Goal: Transaction & Acquisition: Purchase product/service

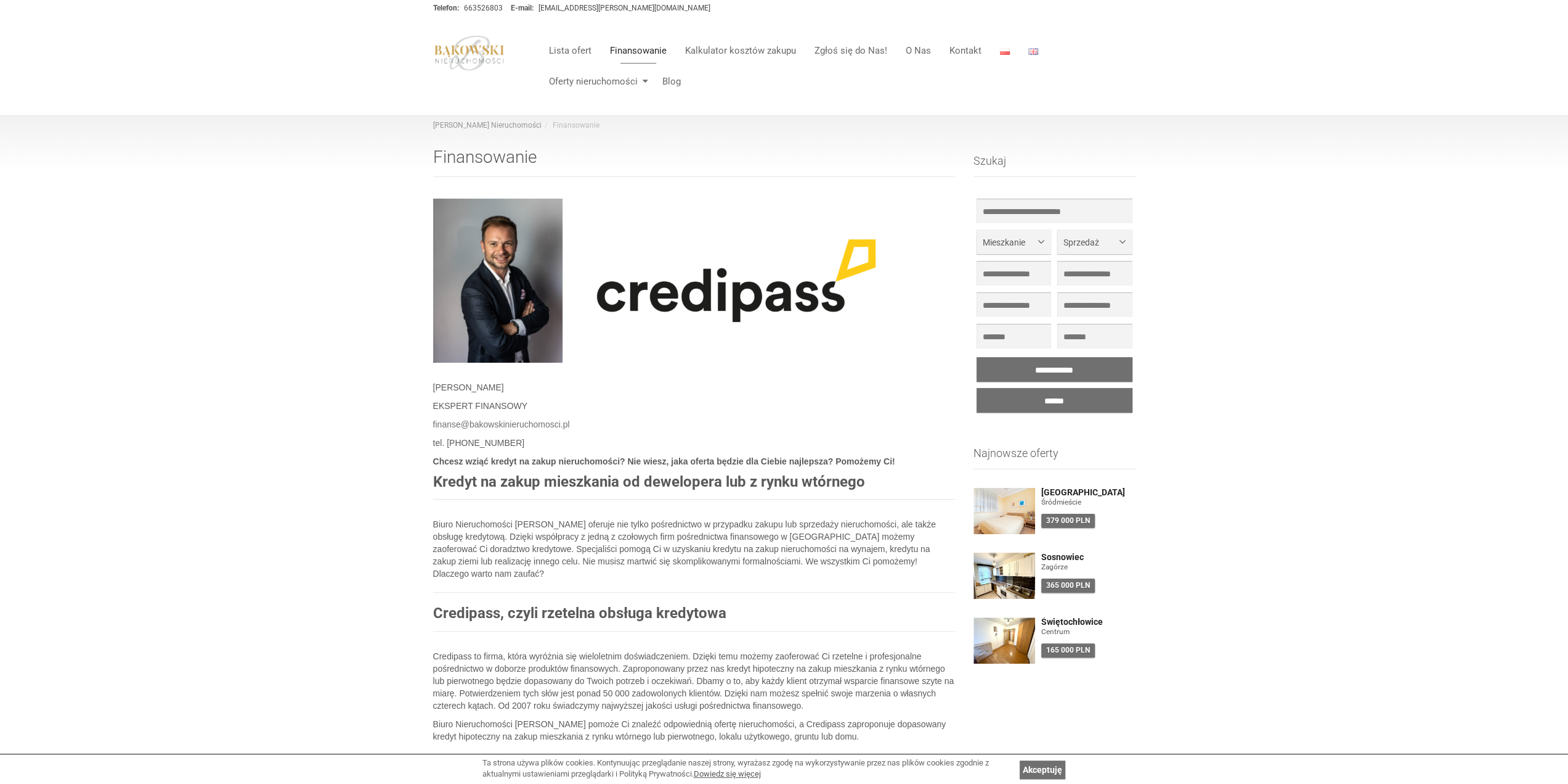
click at [475, 65] on img at bounding box center [469, 53] width 73 height 36
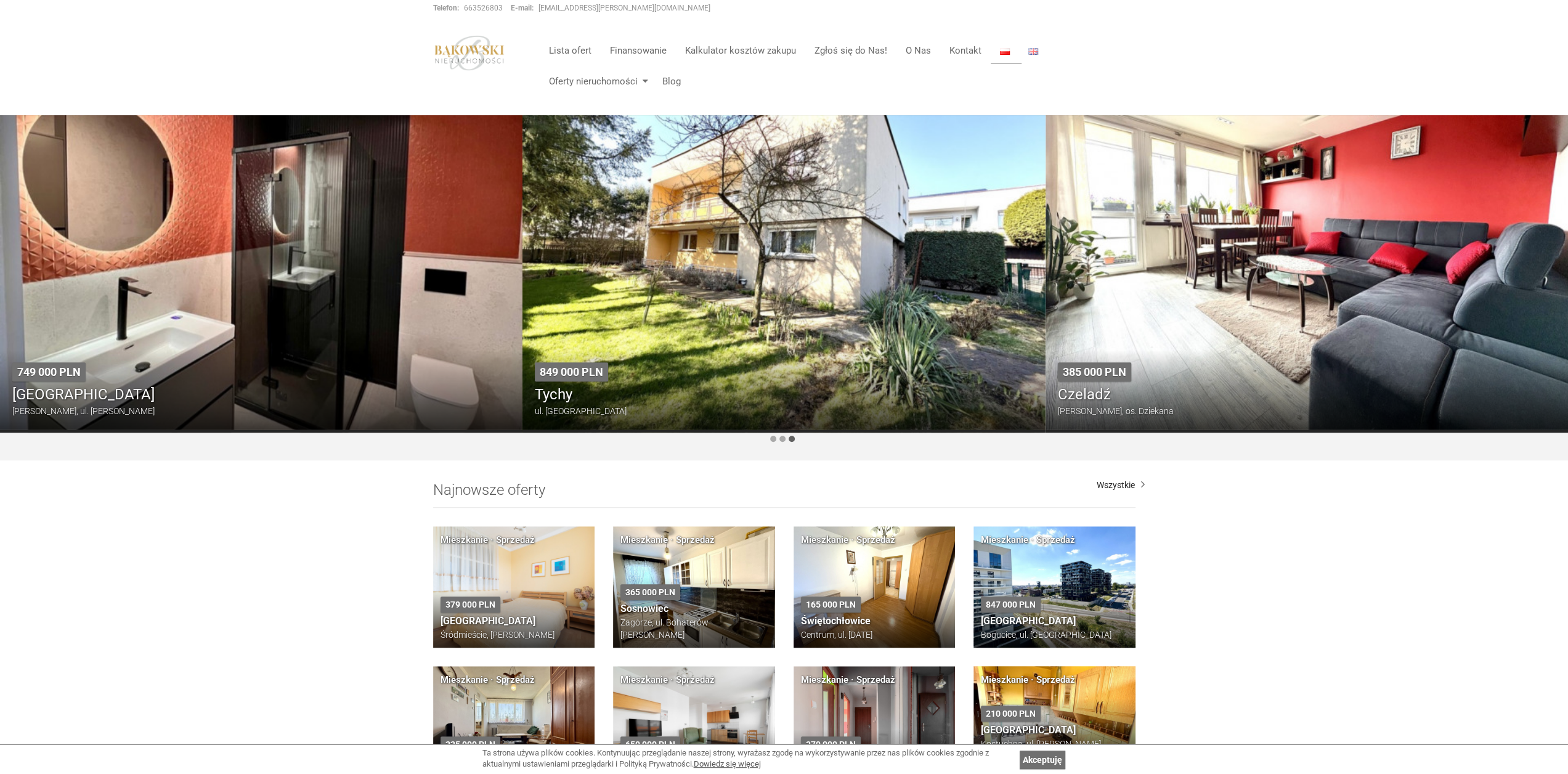
scroll to position [924, 0]
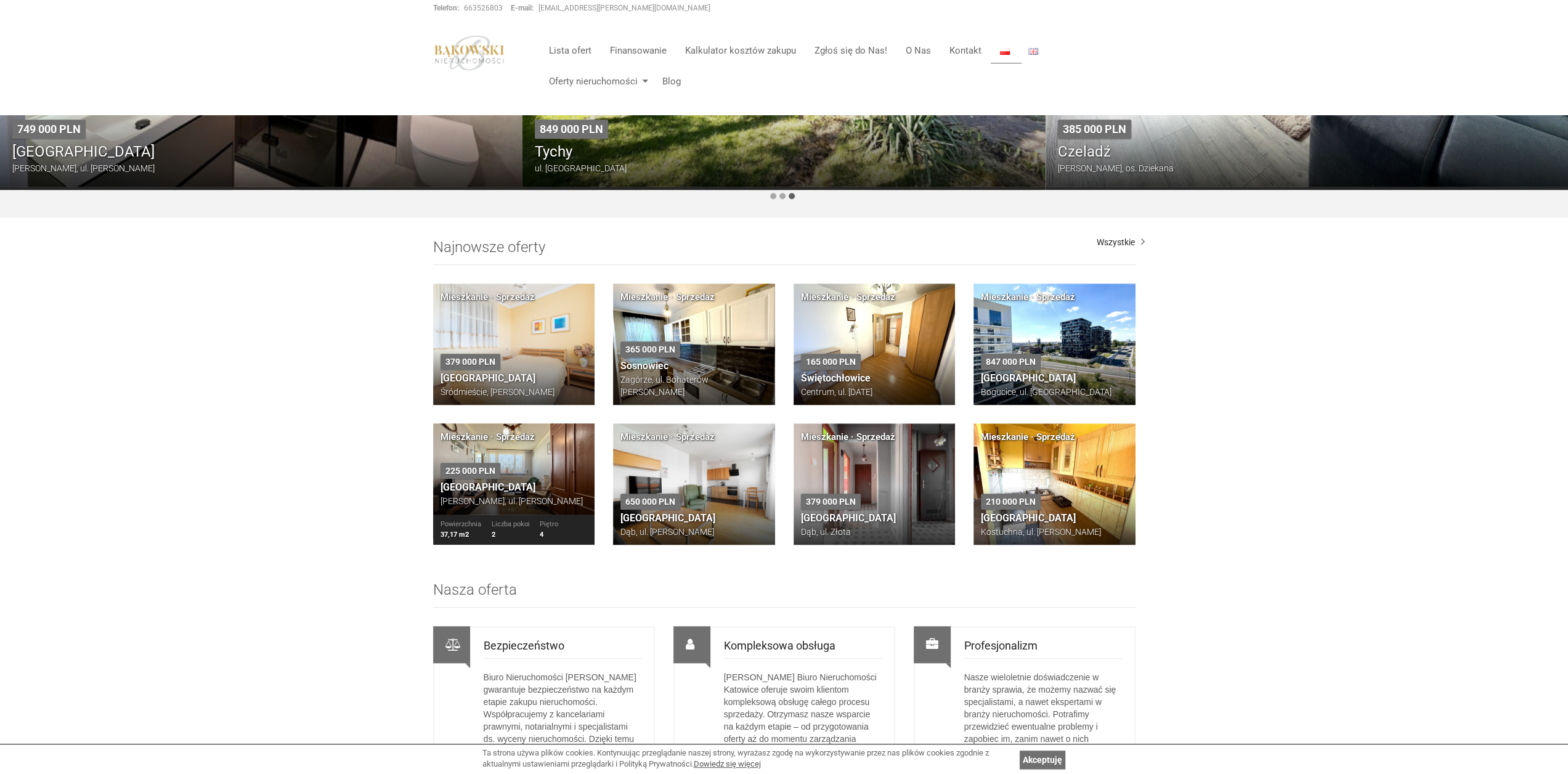
click at [548, 456] on div "225 000 PLN Katowice Murcki, ul. [PERSON_NAME]" at bounding box center [514, 485] width 162 height 59
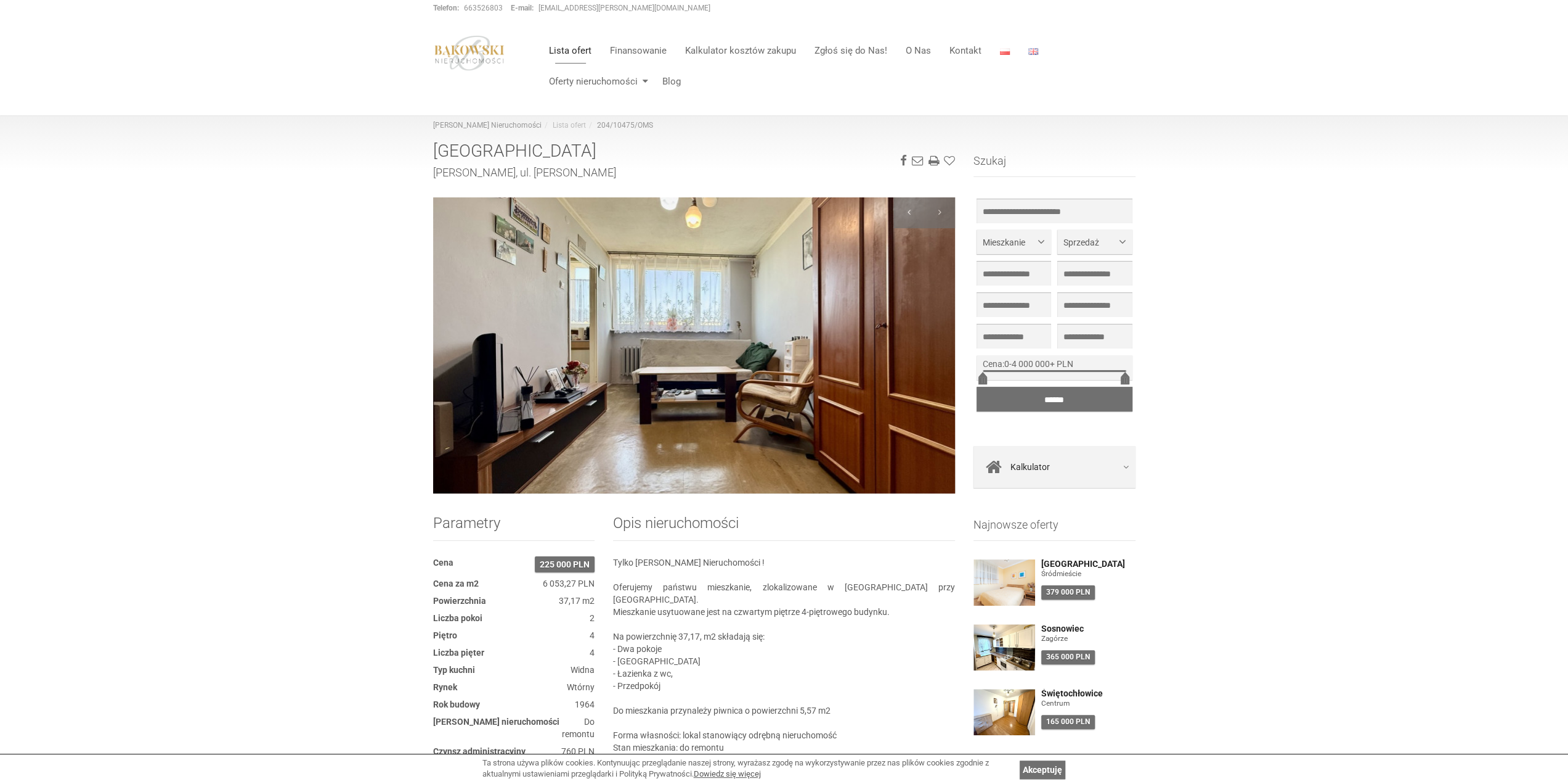
click at [920, 331] on img at bounding box center [694, 345] width 522 height 296
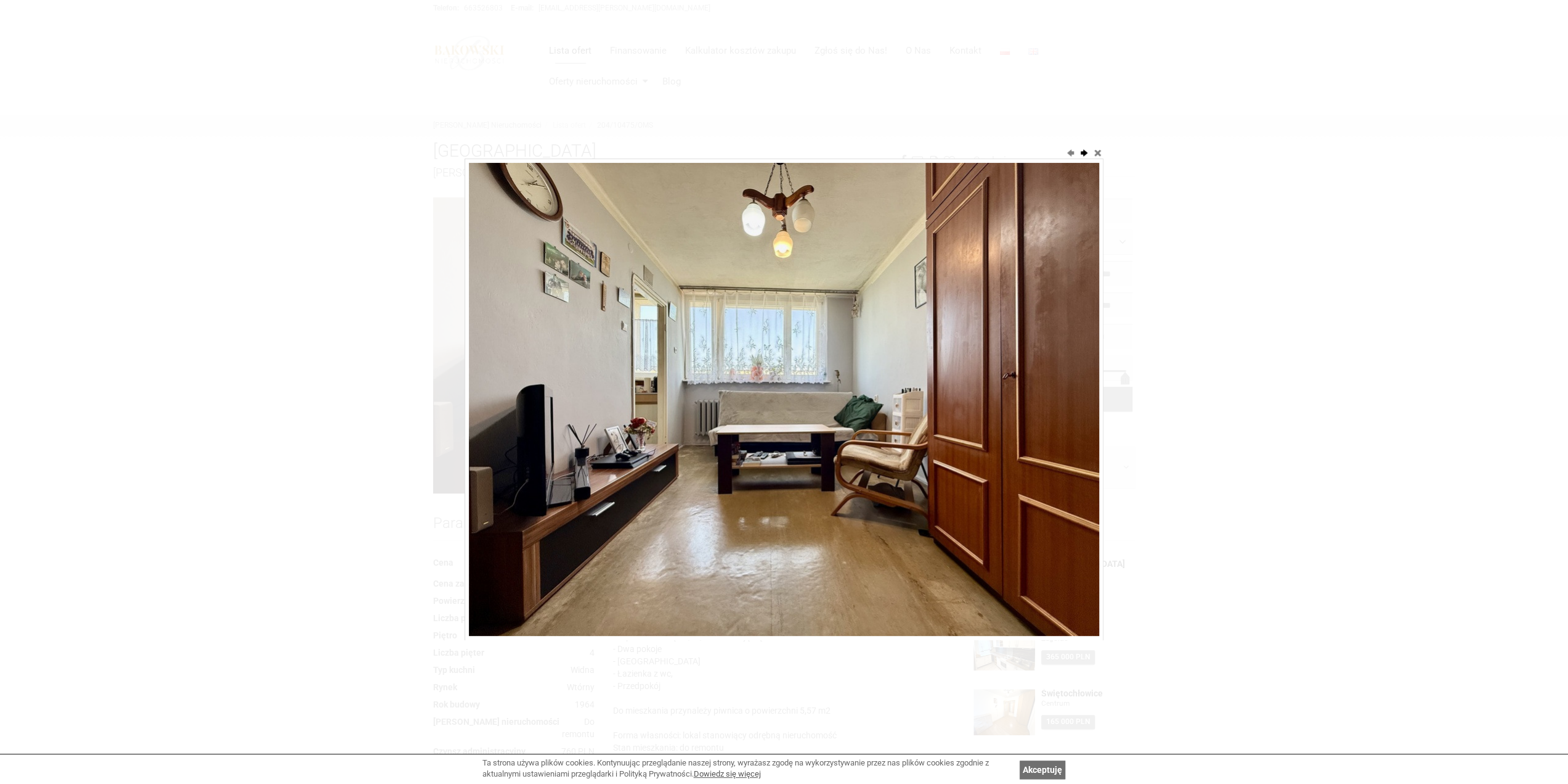
click at [1086, 154] on button "next" at bounding box center [1084, 152] width 13 height 13
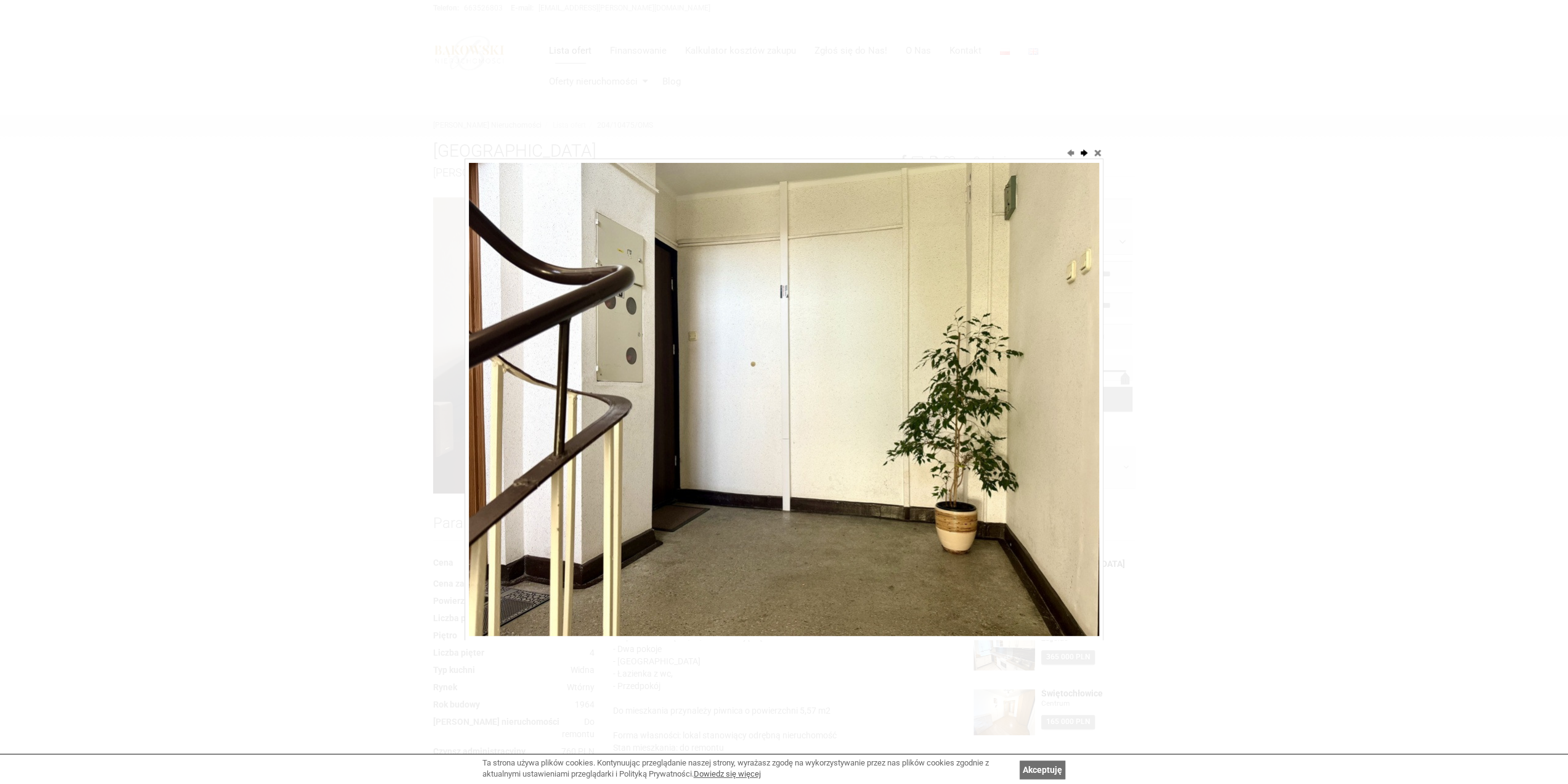
click at [1086, 154] on button "next" at bounding box center [1084, 152] width 13 height 13
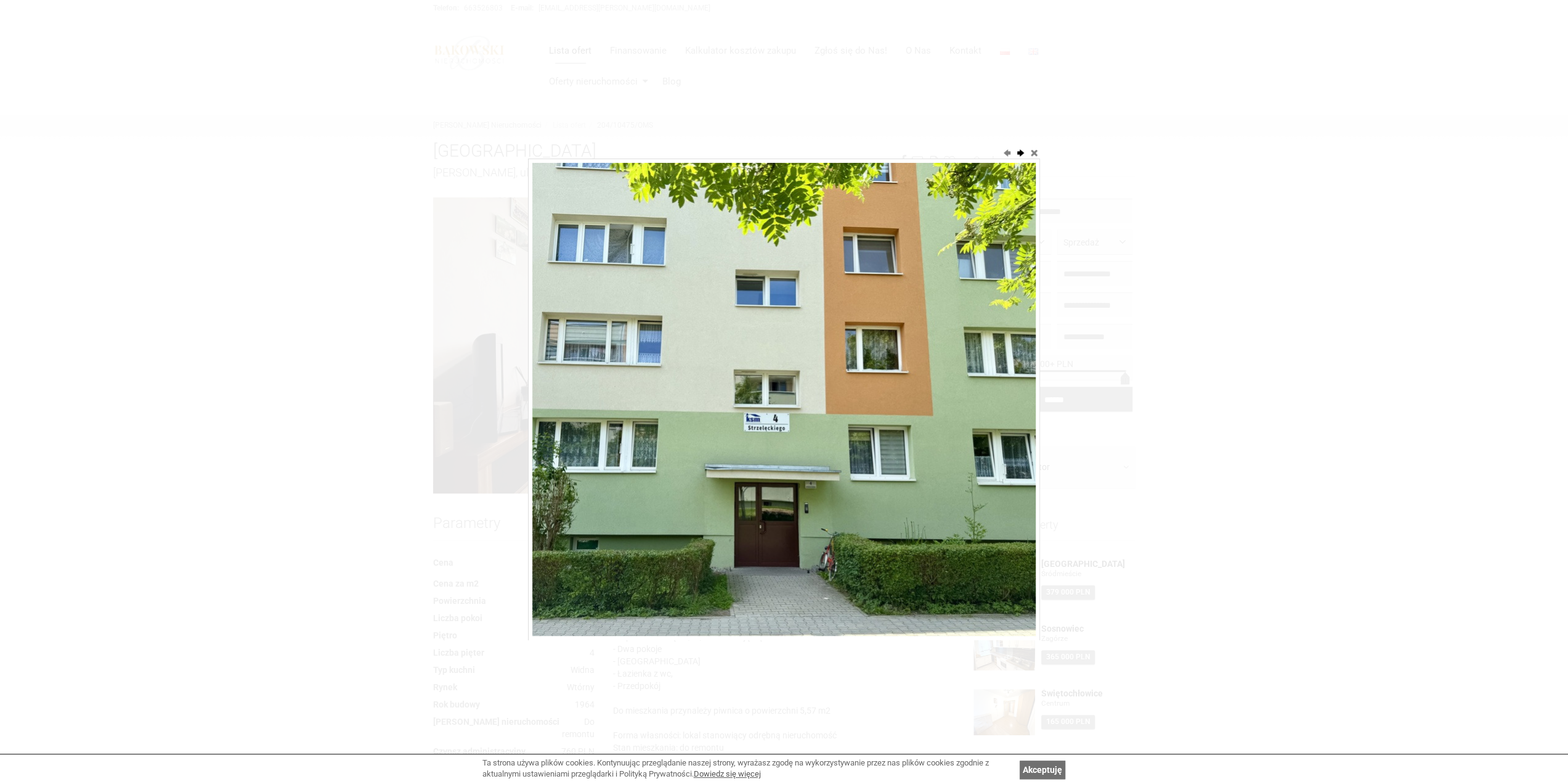
click at [1086, 154] on div at bounding box center [784, 392] width 1568 height 784
